Goal: Transaction & Acquisition: Purchase product/service

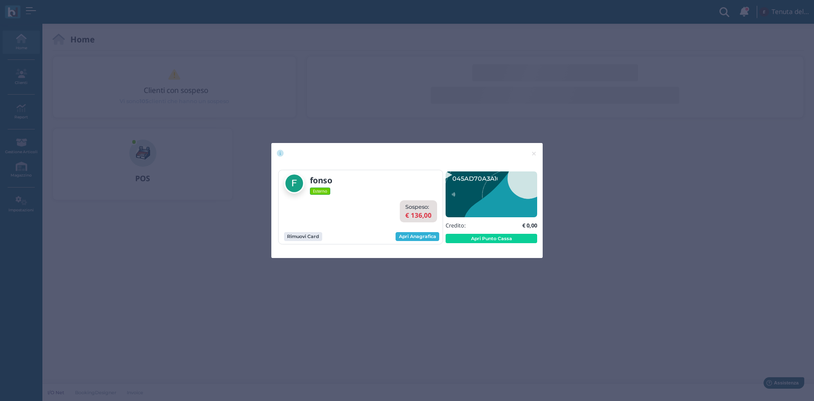
click at [423, 239] on link "Apri Anagrafica" at bounding box center [418, 236] width 44 height 9
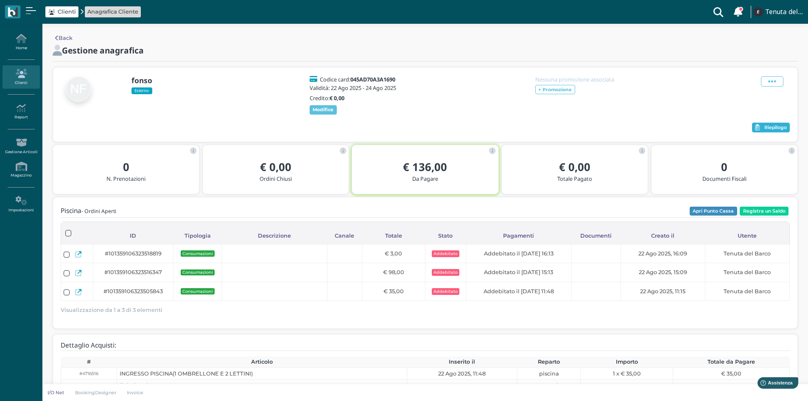
click at [777, 131] on span "Riepilogo" at bounding box center [775, 128] width 22 height 6
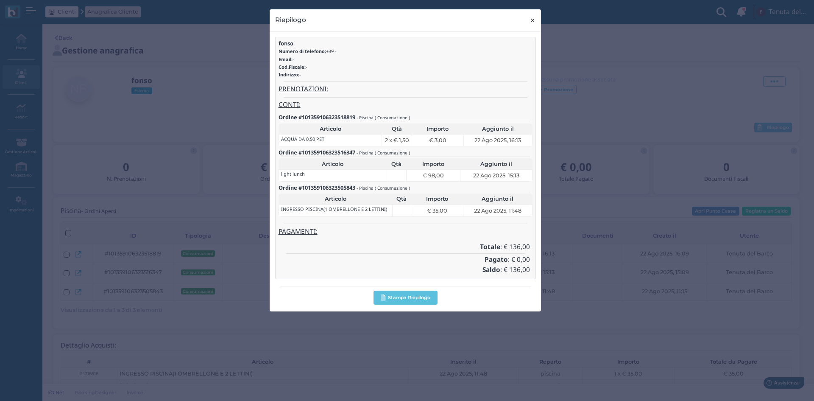
click at [530, 20] on span "×" at bounding box center [533, 20] width 6 height 11
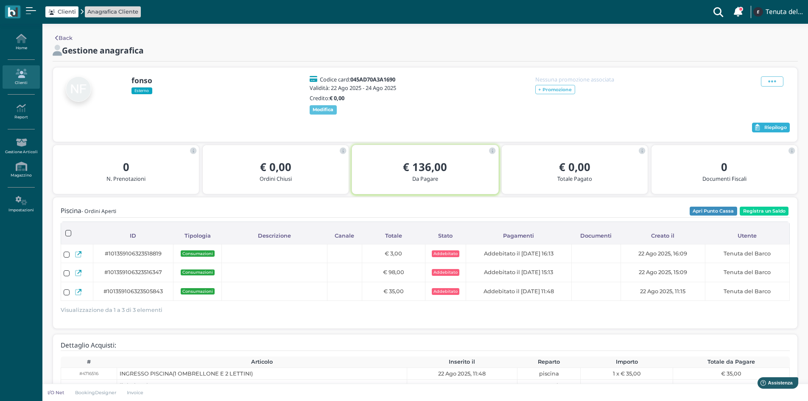
click at [781, 131] on span "Riepilogo" at bounding box center [775, 128] width 22 height 6
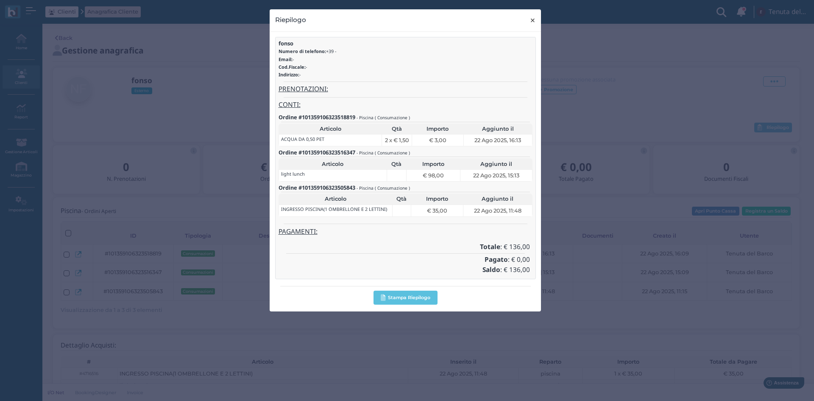
click at [533, 18] on span "×" at bounding box center [533, 20] width 6 height 11
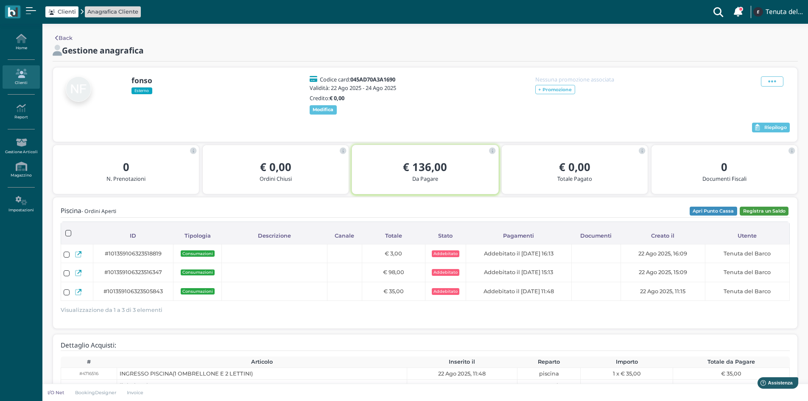
click at [766, 216] on button "Registra un Saldo" at bounding box center [763, 210] width 49 height 9
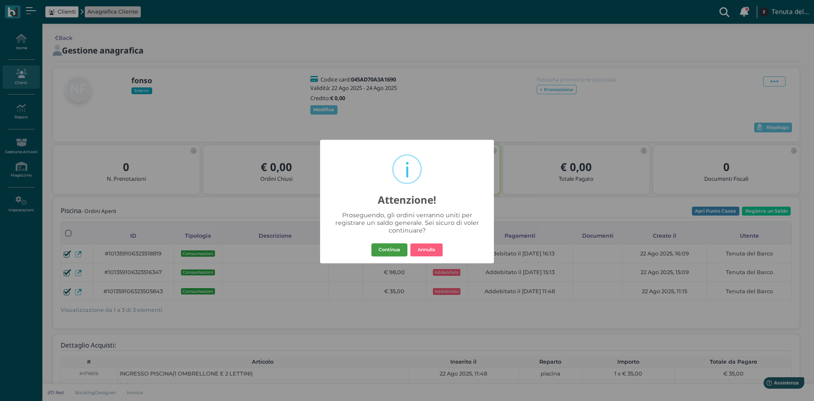
click at [396, 254] on button "Continua" at bounding box center [389, 250] width 36 height 14
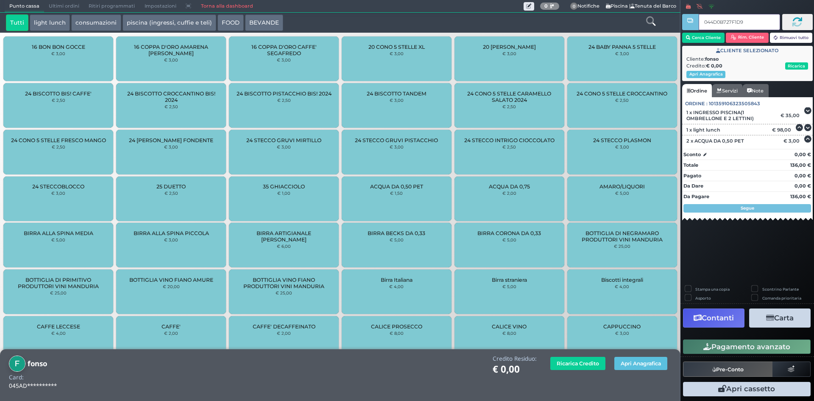
type input "044D0B727F1D94"
click at [236, 2] on link "Torna alla dashboard" at bounding box center [226, 6] width 61 height 12
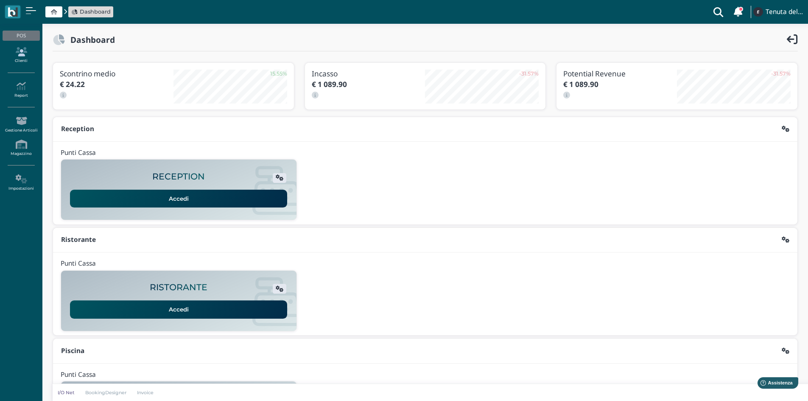
click at [18, 56] on link "Clienti" at bounding box center [21, 55] width 37 height 23
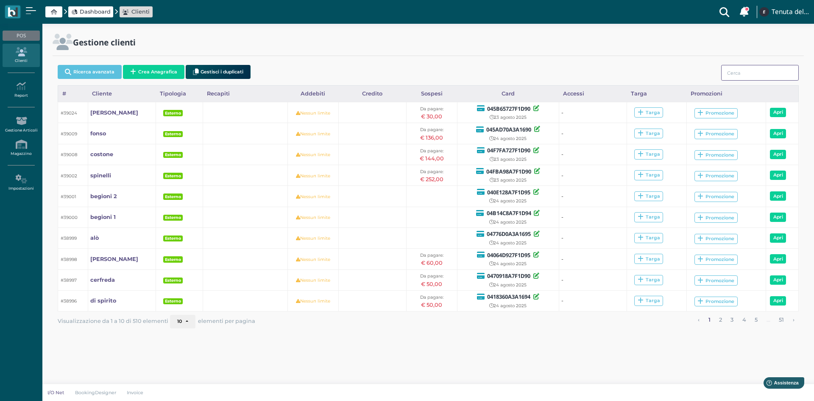
click at [739, 75] on input "search" at bounding box center [760, 73] width 78 height 16
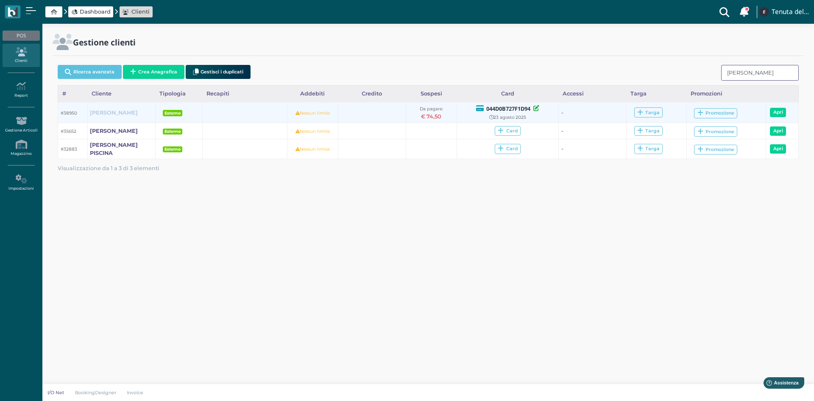
type input "FORNARO"
click at [100, 112] on b "[PERSON_NAME]" at bounding box center [114, 112] width 48 height 6
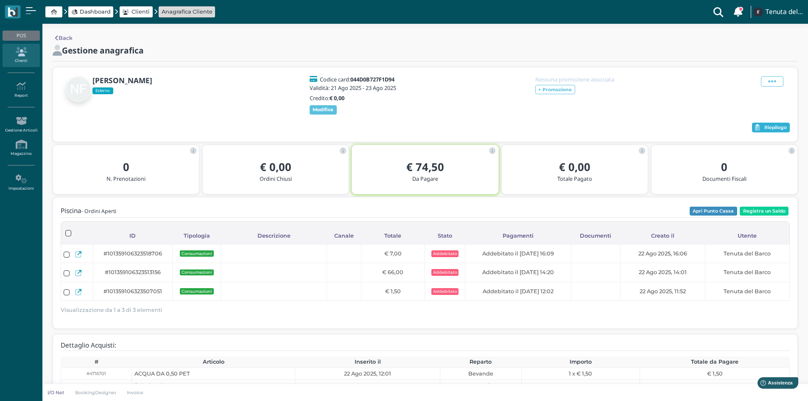
click at [779, 131] on span "Riepilogo" at bounding box center [775, 128] width 22 height 6
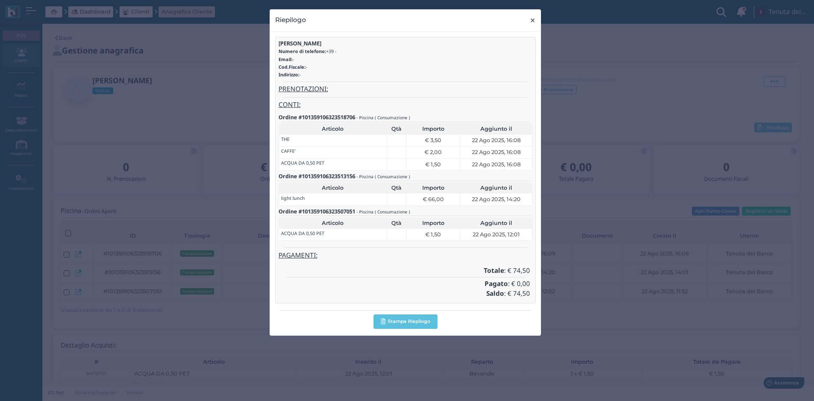
click at [536, 22] on button "× close" at bounding box center [532, 20] width 17 height 22
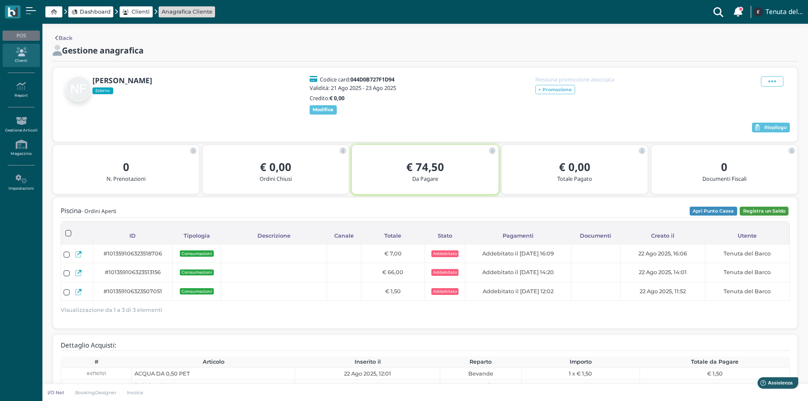
click at [765, 216] on button "Registra un Saldo" at bounding box center [763, 210] width 49 height 9
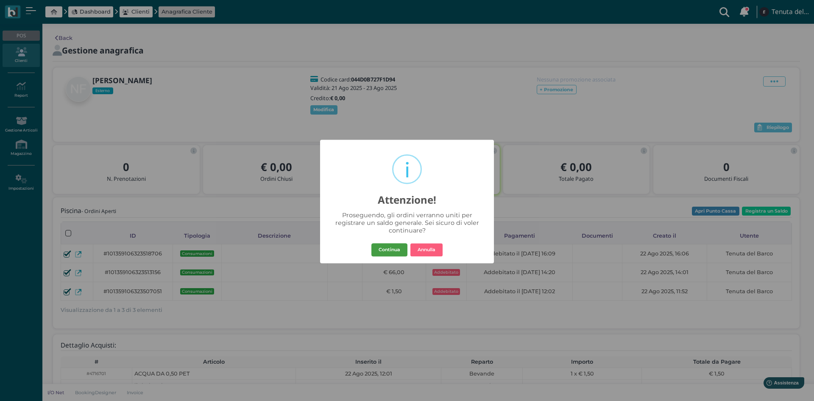
click at [392, 250] on button "Continua" at bounding box center [389, 250] width 36 height 14
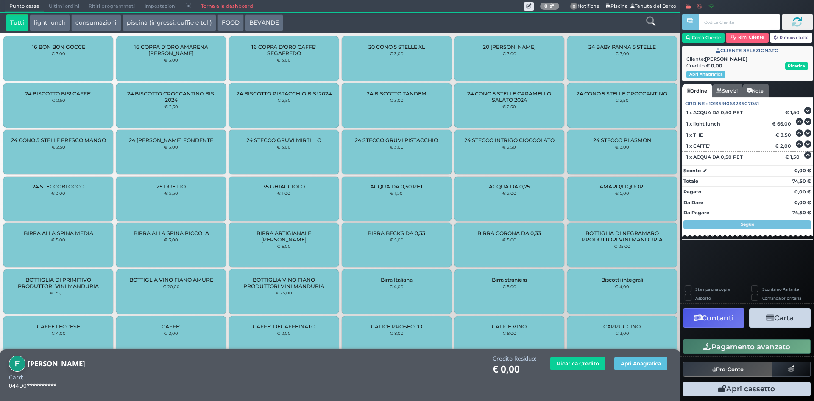
drag, startPoint x: 717, startPoint y: 318, endPoint x: 704, endPoint y: 318, distance: 13.6
click at [717, 318] on button "Contanti" at bounding box center [713, 317] width 61 height 19
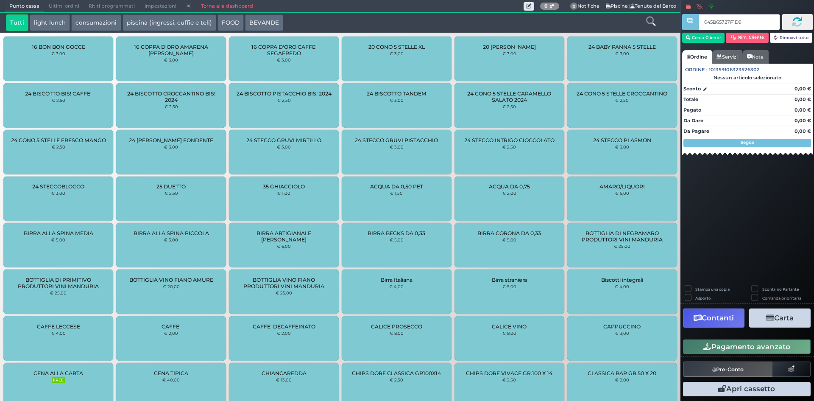
type input "045B65727F1D90"
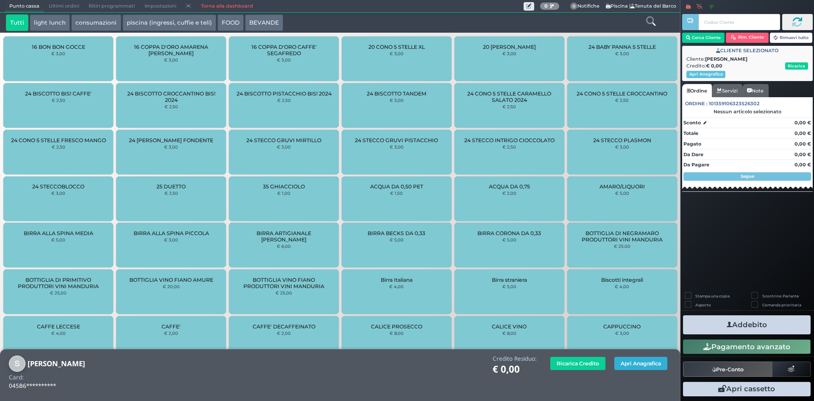
click at [637, 362] on button "Apri Anagrafica" at bounding box center [640, 363] width 53 height 13
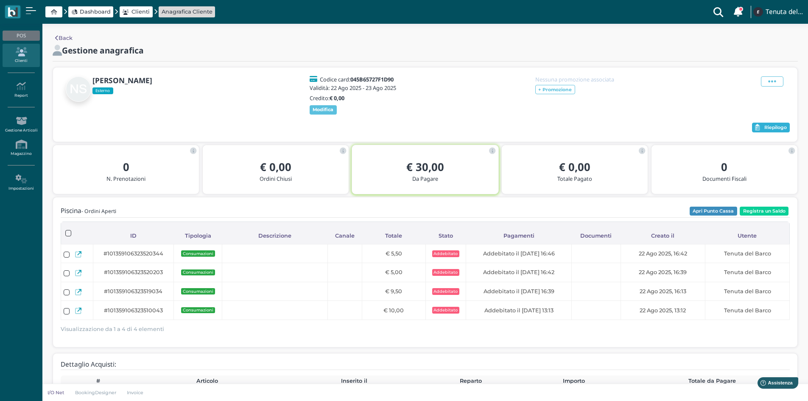
click at [769, 128] on button "Riepilogo" at bounding box center [771, 128] width 38 height 10
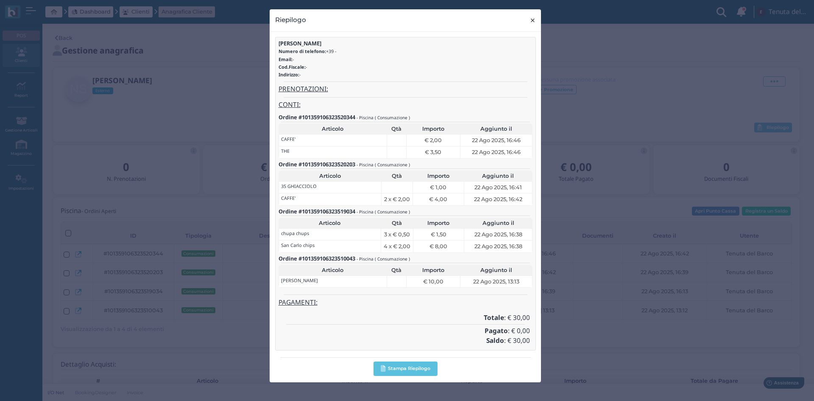
click at [535, 21] on span "×" at bounding box center [533, 20] width 6 height 11
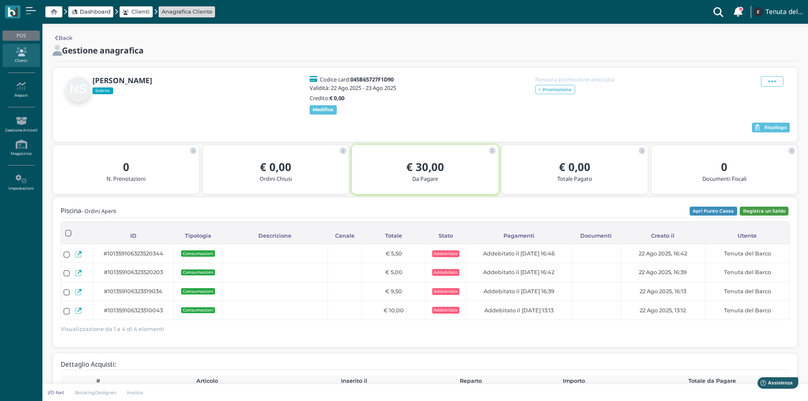
click at [757, 216] on button "Registra un Saldo" at bounding box center [763, 210] width 49 height 9
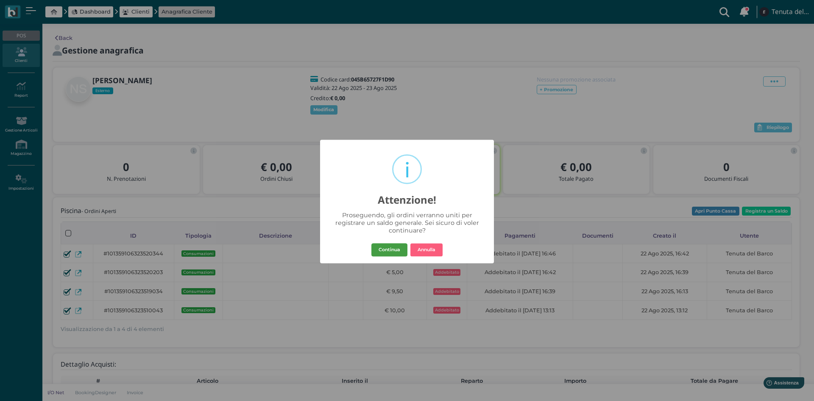
click at [390, 248] on button "Continua" at bounding box center [389, 250] width 36 height 14
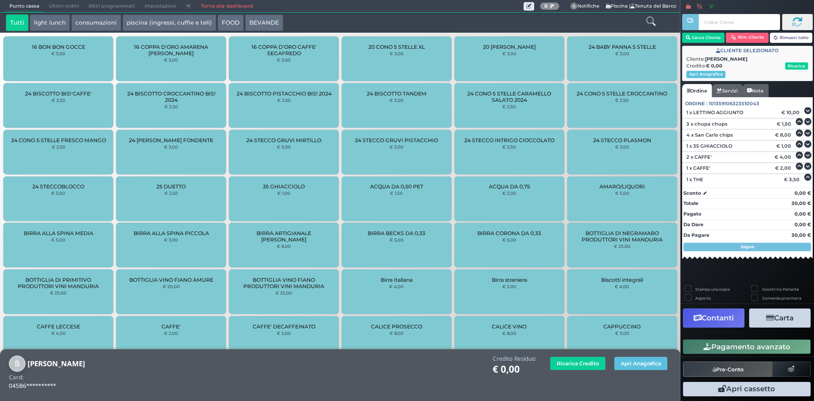
click at [789, 317] on button "Carta" at bounding box center [779, 317] width 61 height 19
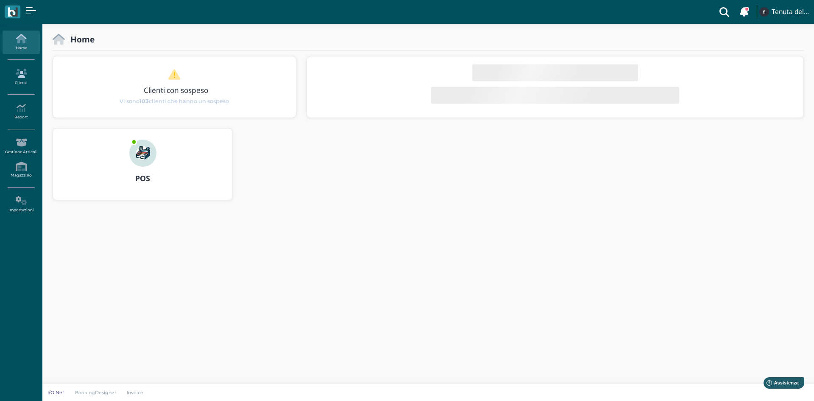
click at [20, 78] on link "Clienti" at bounding box center [21, 76] width 37 height 23
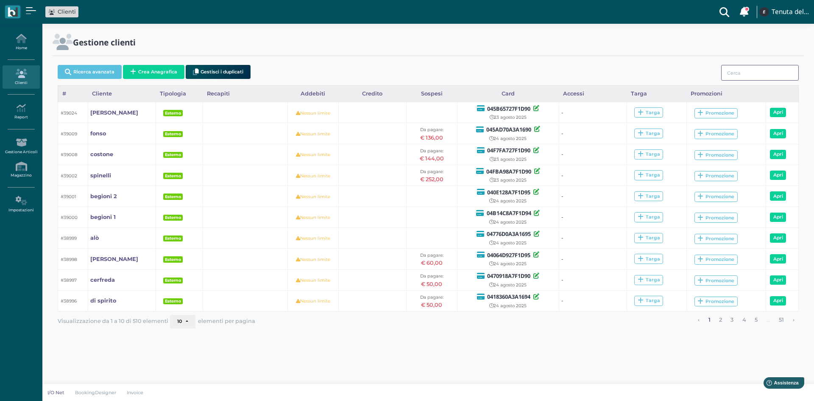
click at [749, 76] on input "search" at bounding box center [760, 73] width 78 height 16
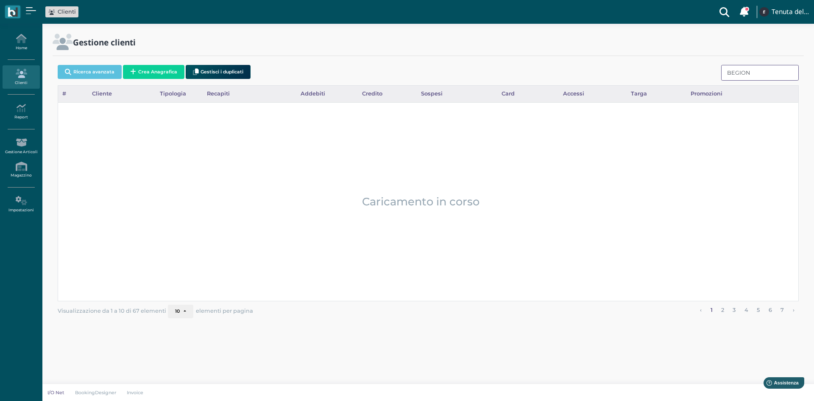
type input "[PERSON_NAME]"
